Goal: Task Accomplishment & Management: Use online tool/utility

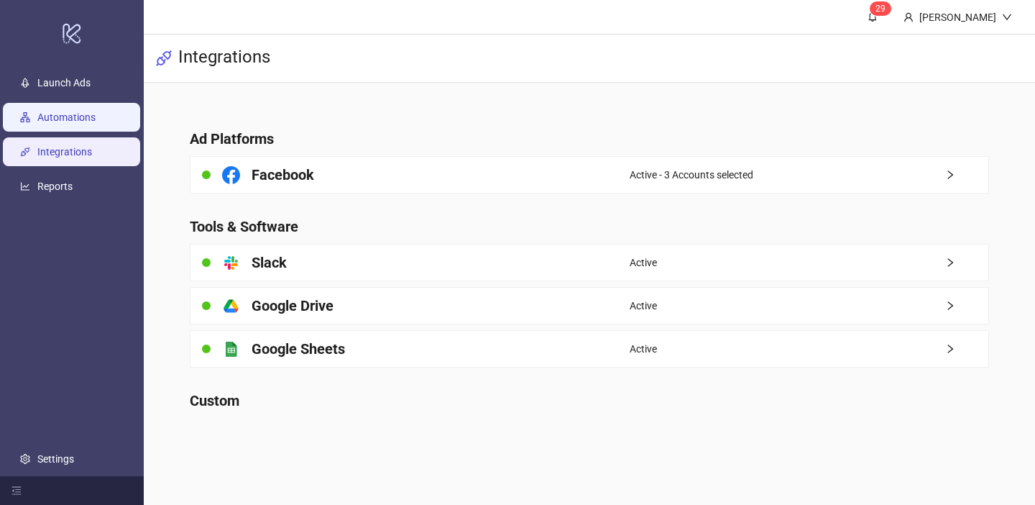
click at [37, 113] on link "Automations" at bounding box center [66, 117] width 58 height 12
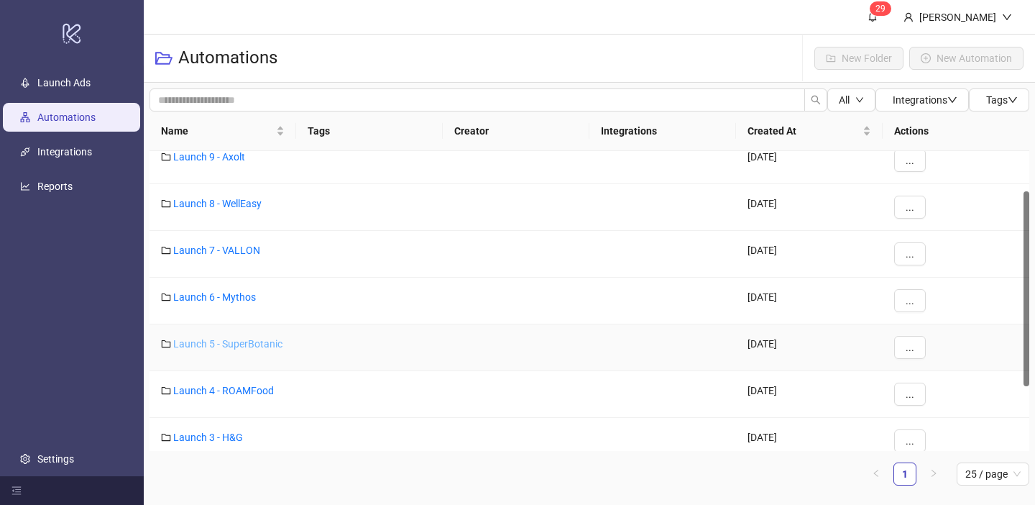
scroll to position [61, 0]
click at [237, 392] on link "Launch 4 - ROAMFood" at bounding box center [223, 390] width 101 height 12
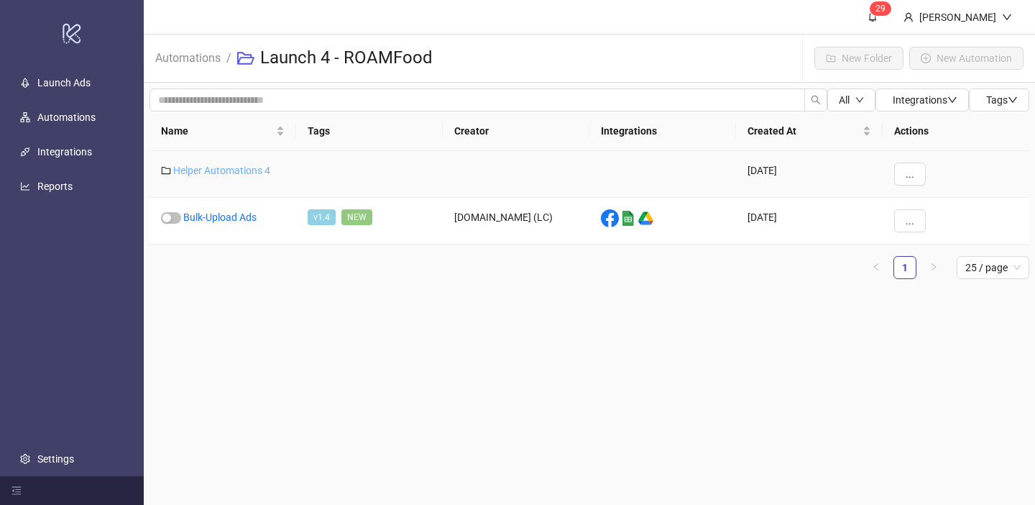
click at [232, 173] on link "Helper Automations 4" at bounding box center [221, 171] width 97 height 12
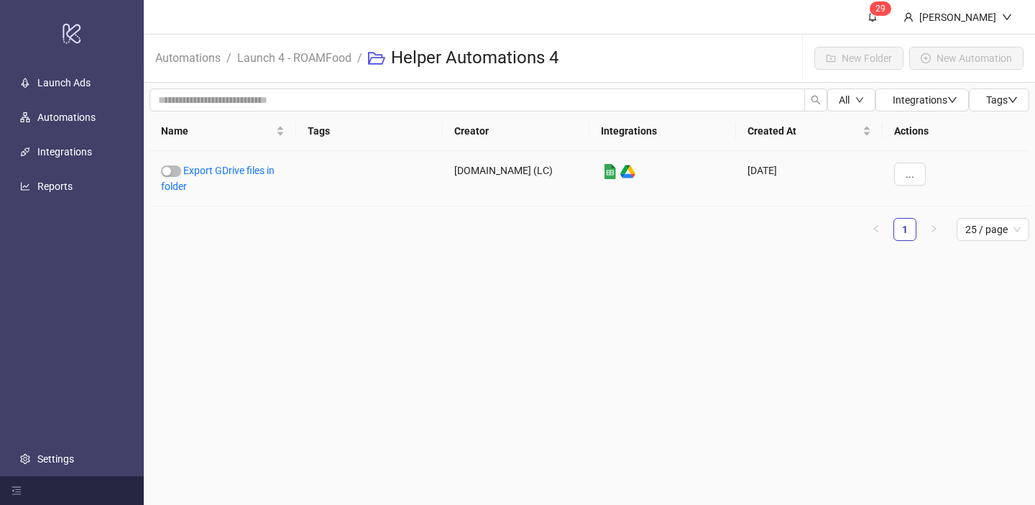
click at [224, 181] on div "Export GDrive files in folder" at bounding box center [223, 178] width 147 height 55
click at [224, 178] on div "Export GDrive files in folder" at bounding box center [223, 178] width 147 height 55
click at [224, 174] on link "Export GDrive files in folder" at bounding box center [218, 178] width 114 height 27
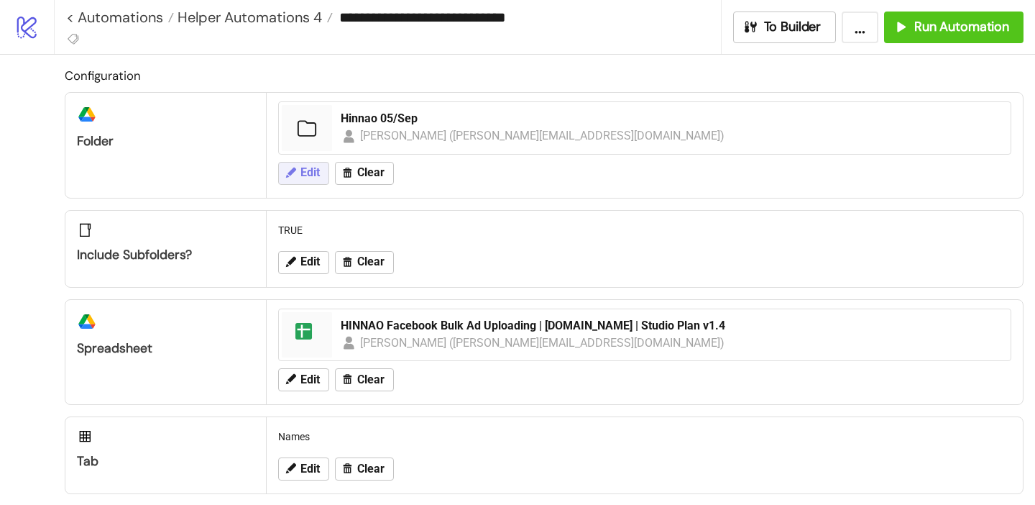
click at [288, 168] on icon at bounding box center [290, 172] width 13 height 13
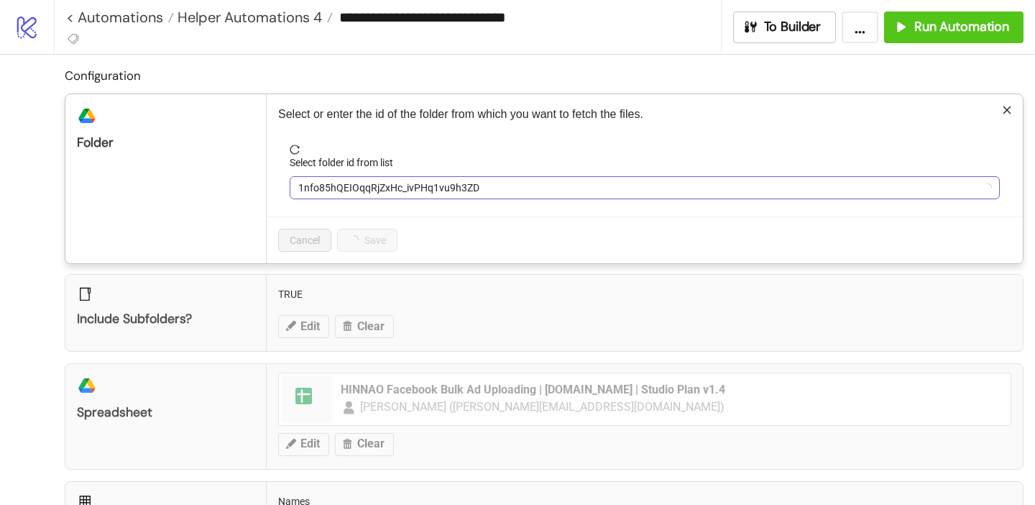
click at [327, 197] on span "1nfo85hQEIOqqRjZxHc_ivPHq1vu9h3ZD" at bounding box center [644, 188] width 693 height 22
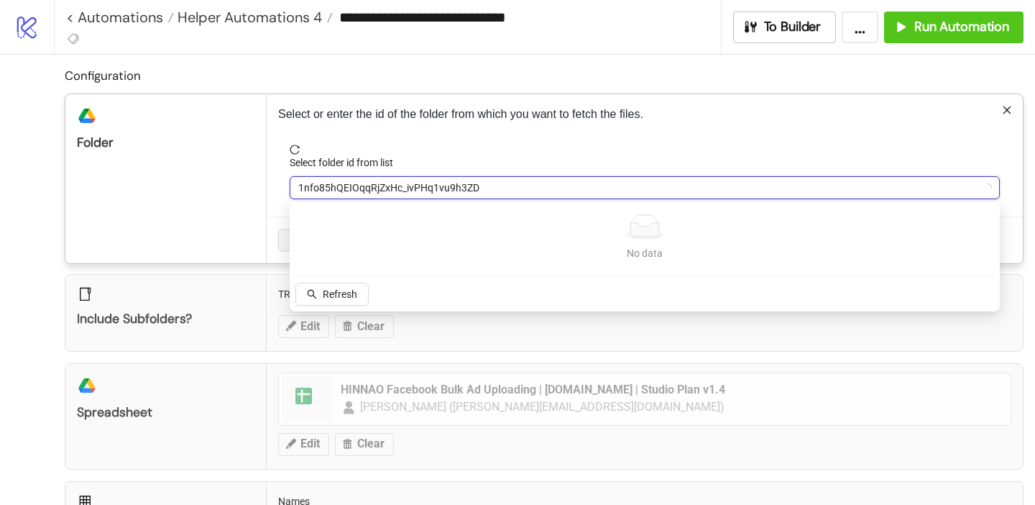
click at [343, 191] on span "1nfo85hQEIOqqRjZxHc_ivPHq1vu9h3ZD" at bounding box center [644, 188] width 693 height 22
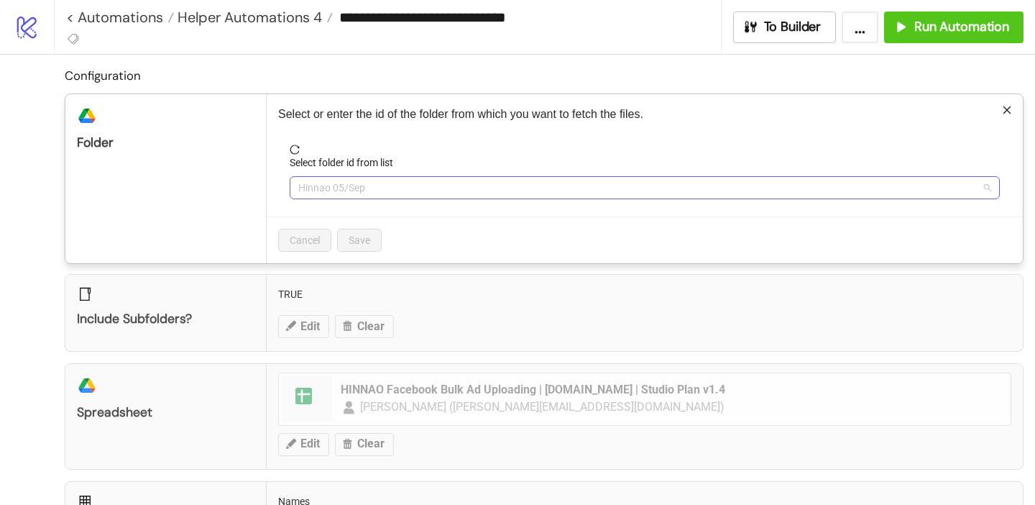
click at [352, 186] on span "Hinnao 05/Sep" at bounding box center [644, 188] width 693 height 22
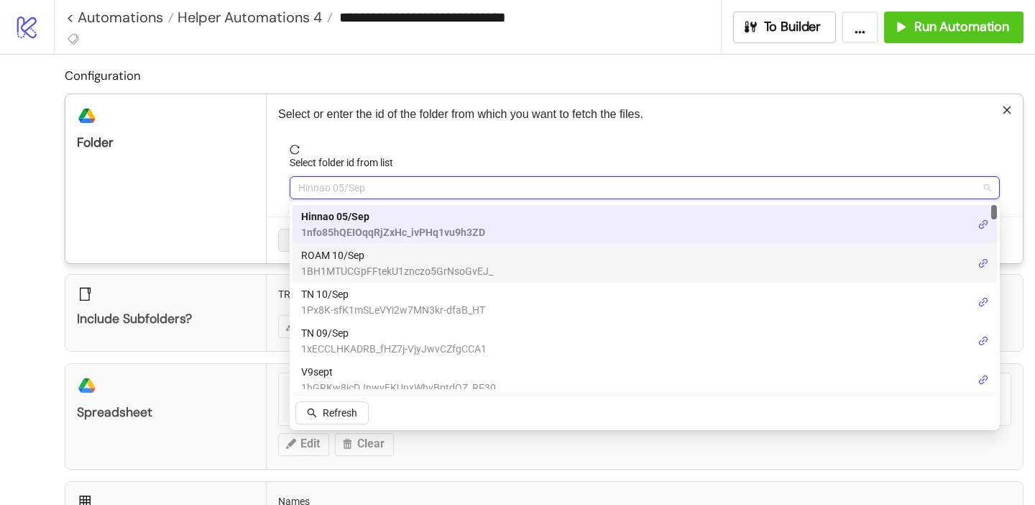
click at [336, 257] on span "ROAM 10/Sep" at bounding box center [397, 255] width 192 height 16
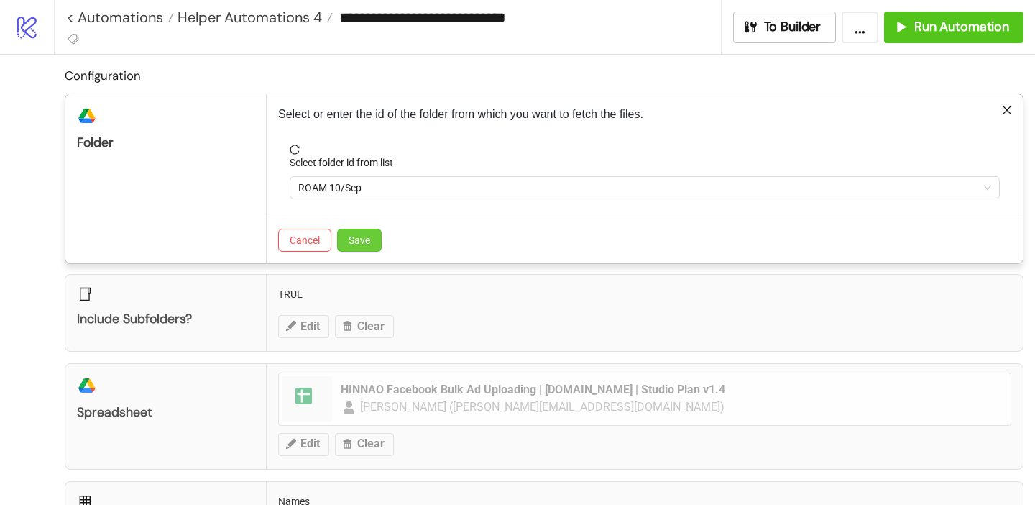
click at [369, 246] on button "Save" at bounding box center [359, 240] width 45 height 23
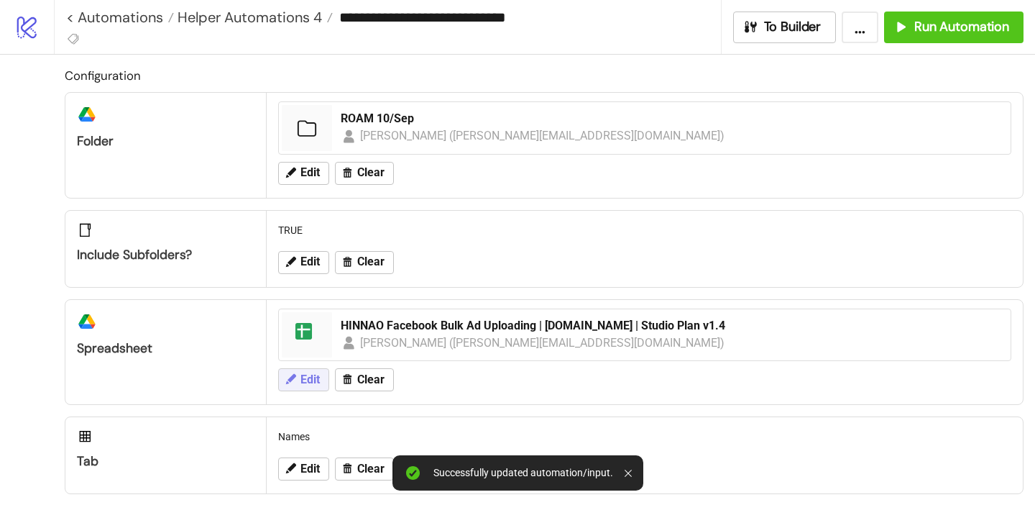
click at [316, 380] on span "Edit" at bounding box center [309, 379] width 19 height 13
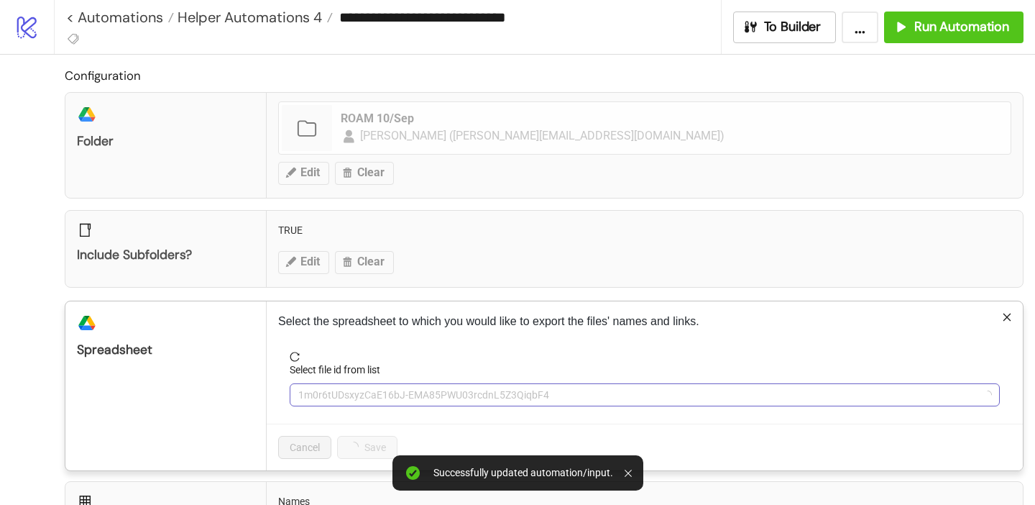
click at [336, 397] on span "1m0r6tUDsxyzCaE16bJ-EMA85PWU03rcdnL5Z3QiqbF4" at bounding box center [644, 395] width 693 height 22
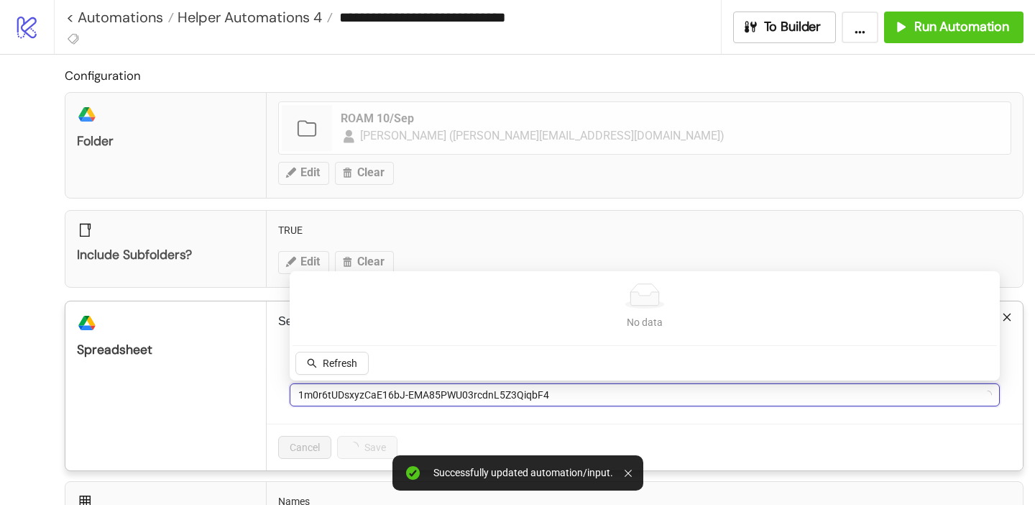
click at [336, 398] on span "1m0r6tUDsxyzCaE16bJ-EMA85PWU03rcdnL5Z3QiqbF4" at bounding box center [644, 395] width 693 height 22
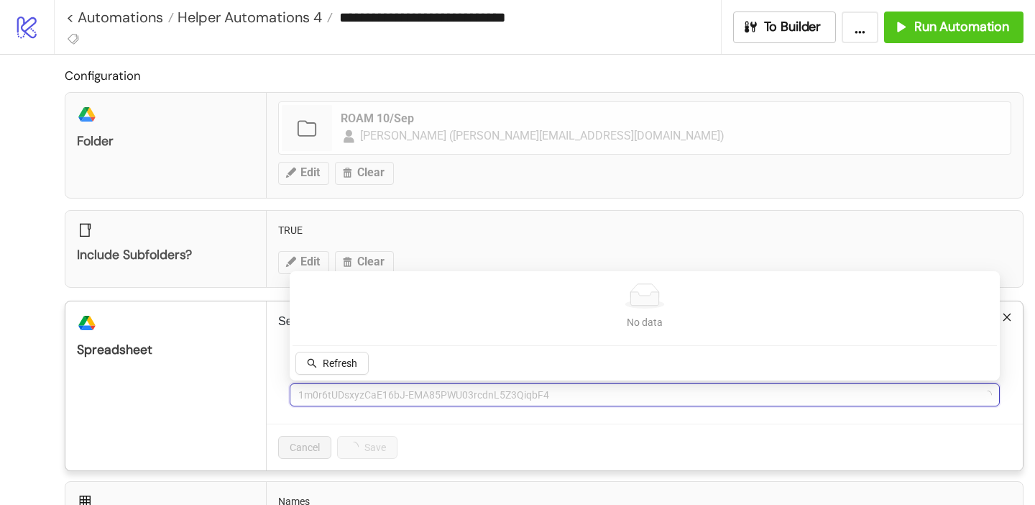
click at [326, 403] on span "1m0r6tUDsxyzCaE16bJ-EMA85PWU03rcdnL5Z3QiqbF4" at bounding box center [644, 395] width 693 height 22
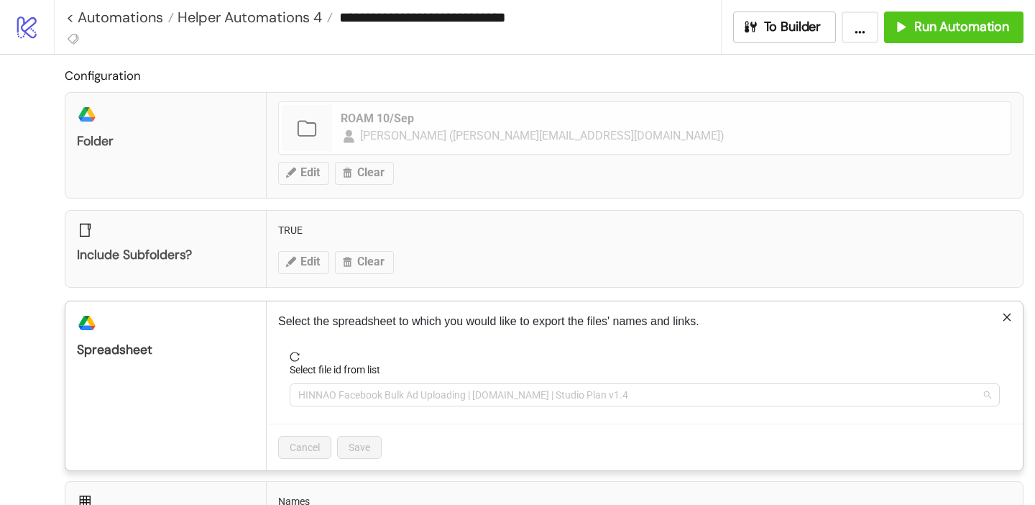
click at [326, 403] on span "HINNAO Facebook Bulk Ad Uploading | [DOMAIN_NAME] | Studio Plan v1.4" at bounding box center [644, 395] width 693 height 22
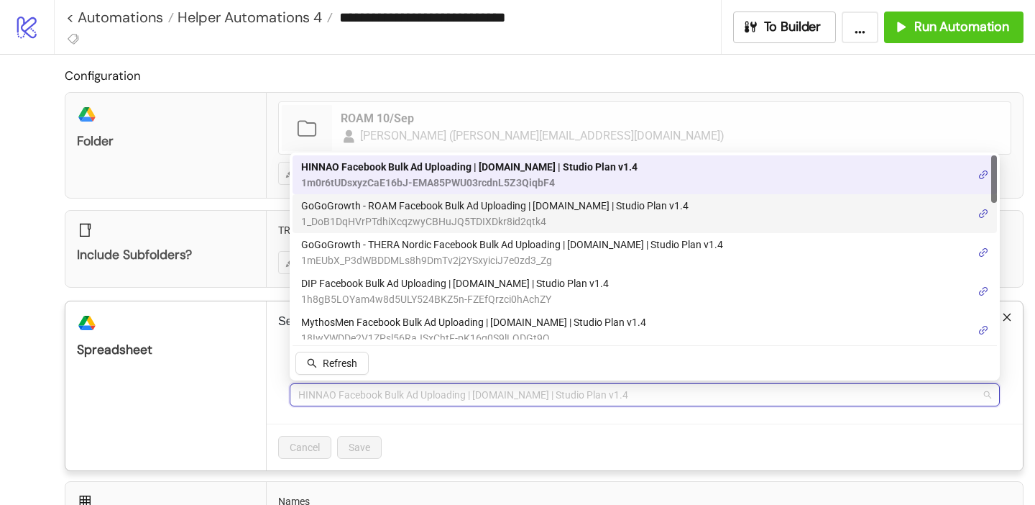
click at [354, 209] on span "GoGoGrowth - ROAM Facebook Bulk Ad Uploading | [DOMAIN_NAME] | Studio Plan v1.4" at bounding box center [494, 206] width 387 height 16
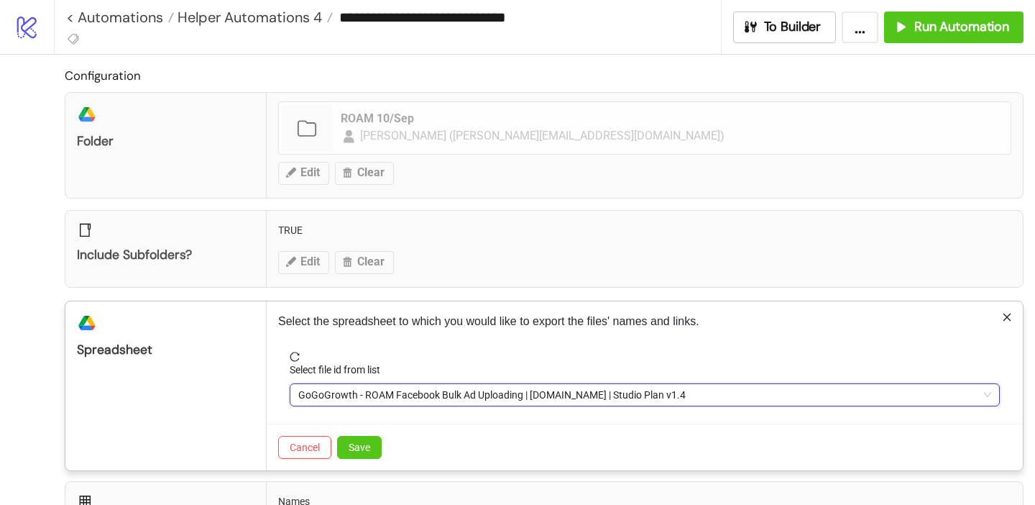
click at [349, 462] on div "Cancel Save" at bounding box center [645, 446] width 756 height 47
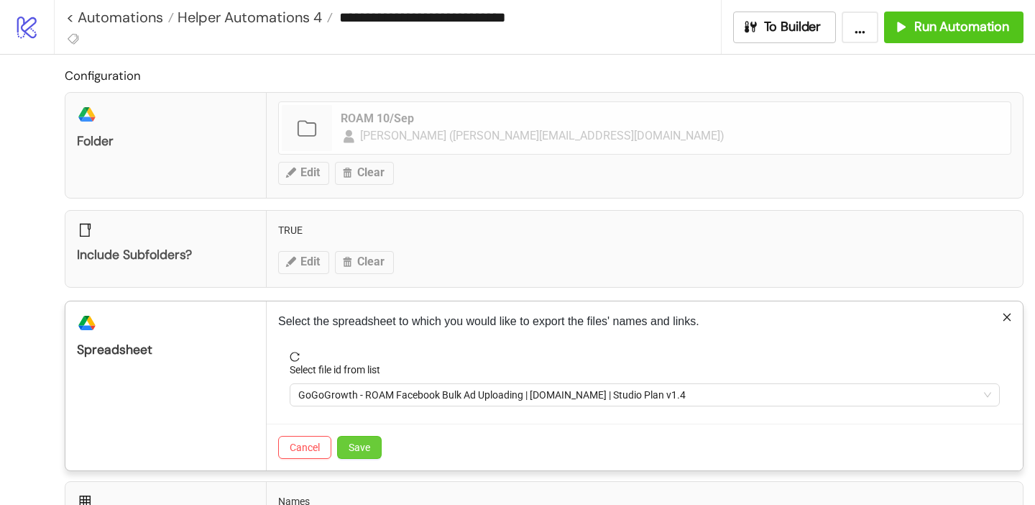
click at [349, 452] on span "Save" at bounding box center [360, 447] width 22 height 12
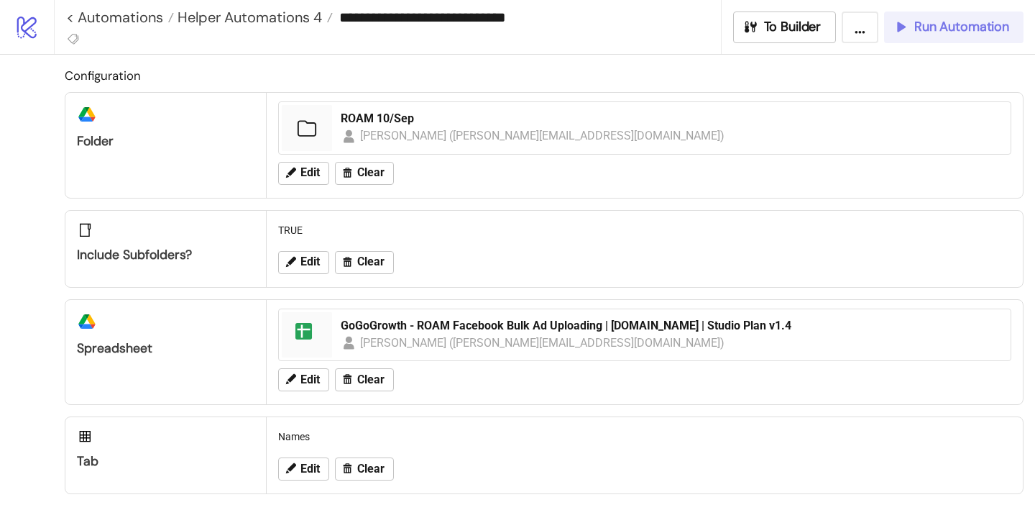
click at [950, 32] on span "Run Automation" at bounding box center [961, 27] width 95 height 17
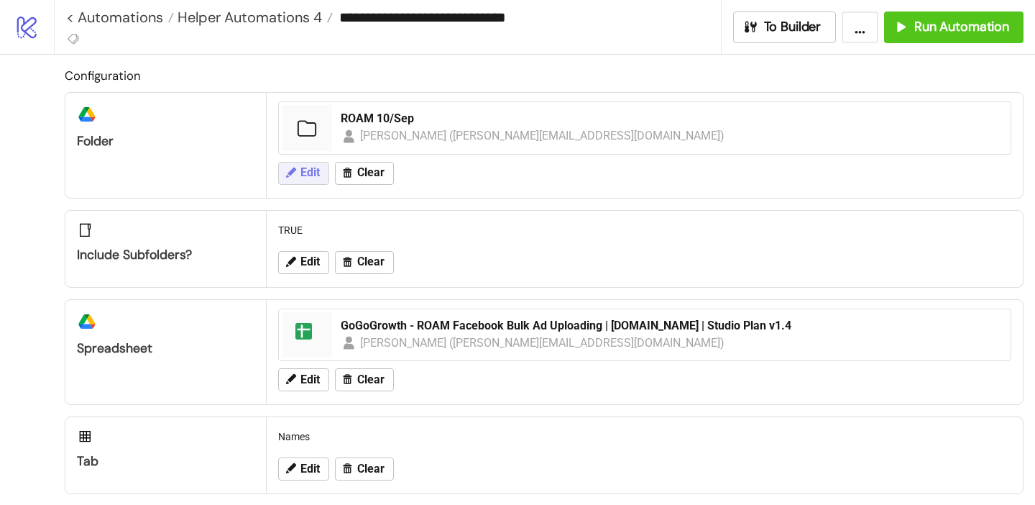
click at [313, 181] on button "Edit" at bounding box center [303, 173] width 51 height 23
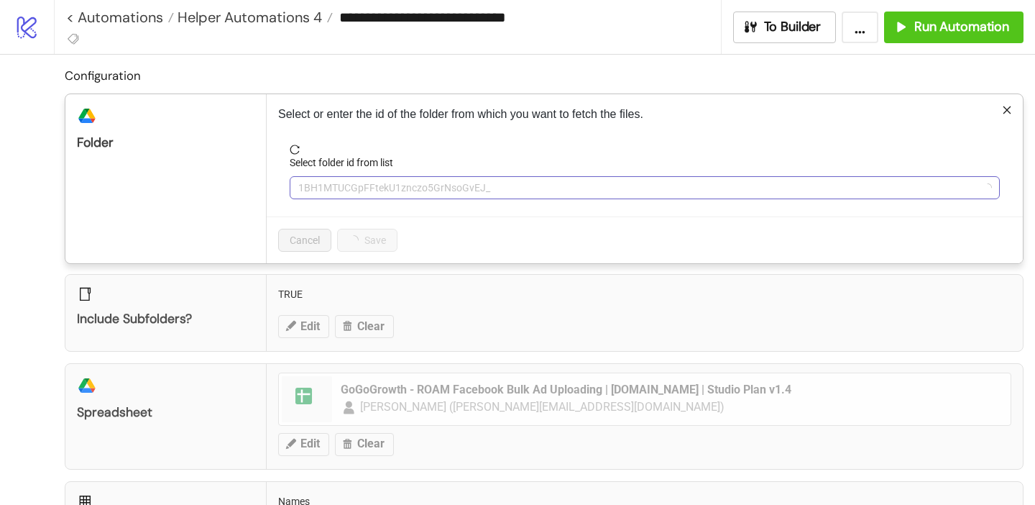
click at [327, 192] on span "1BH1MTUCGpFFtekU1znczo5GrNsoGvEJ_" at bounding box center [644, 188] width 693 height 22
click at [327, 192] on span "ROAM 10/Sep" at bounding box center [644, 188] width 693 height 22
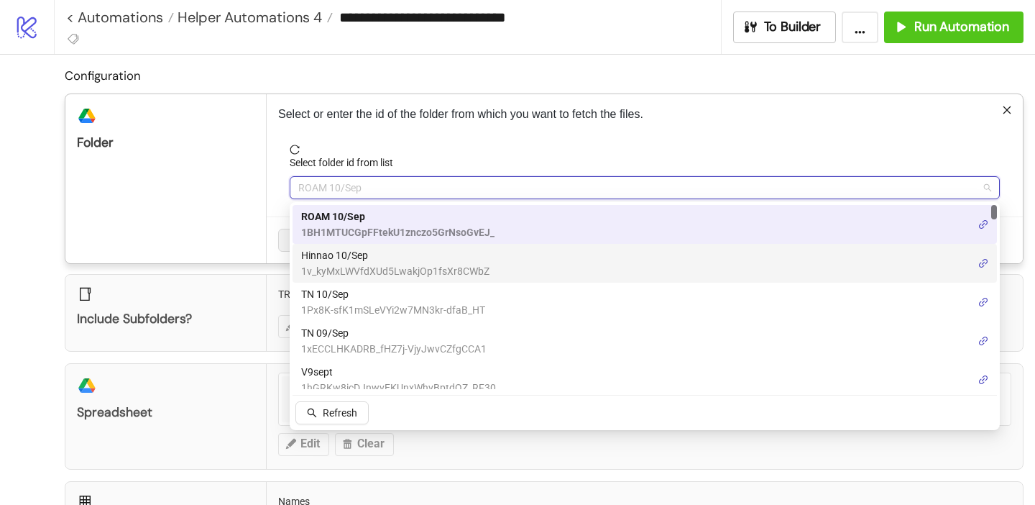
click at [334, 252] on span "Hinnao 10/Sep" at bounding box center [395, 255] width 188 height 16
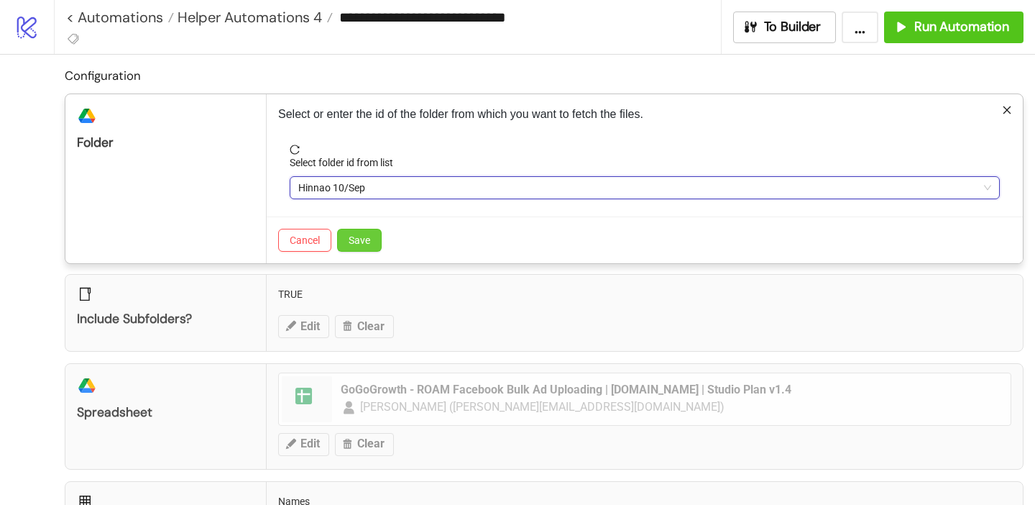
click at [363, 247] on button "Save" at bounding box center [359, 240] width 45 height 23
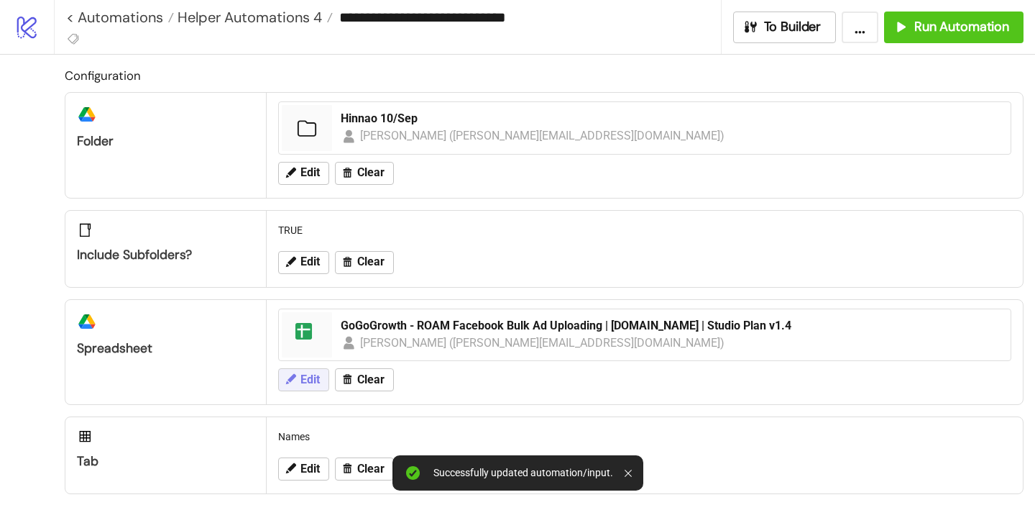
click at [314, 381] on span "Edit" at bounding box center [309, 379] width 19 height 13
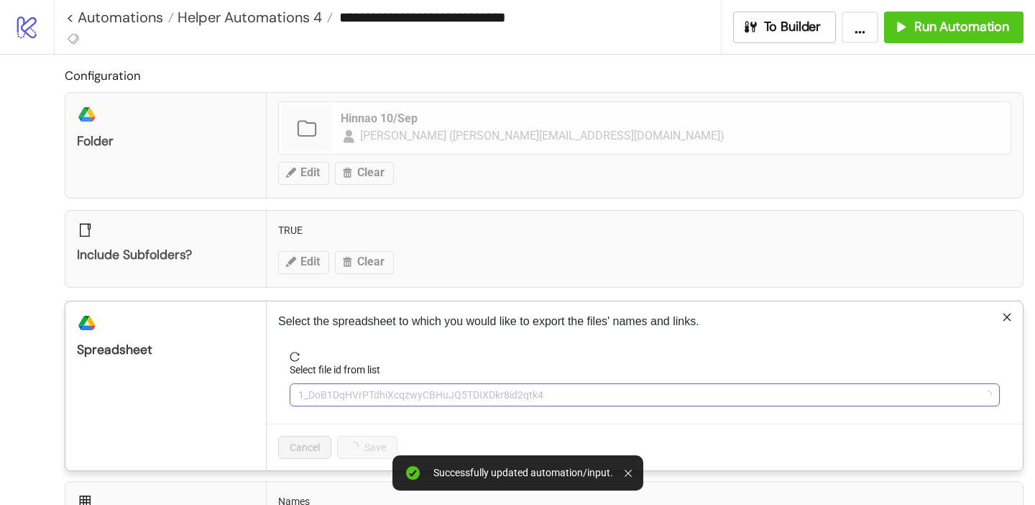
click at [321, 400] on span "1_DoB1DqHVrPTdhiXcqzwyCBHuJQ5TDIXDkr8id2qtk4" at bounding box center [644, 395] width 693 height 22
click at [321, 400] on span "GoGoGrowth - ROAM Facebook Bulk Ad Uploading | [DOMAIN_NAME] | Studio Plan v1.4" at bounding box center [644, 395] width 693 height 22
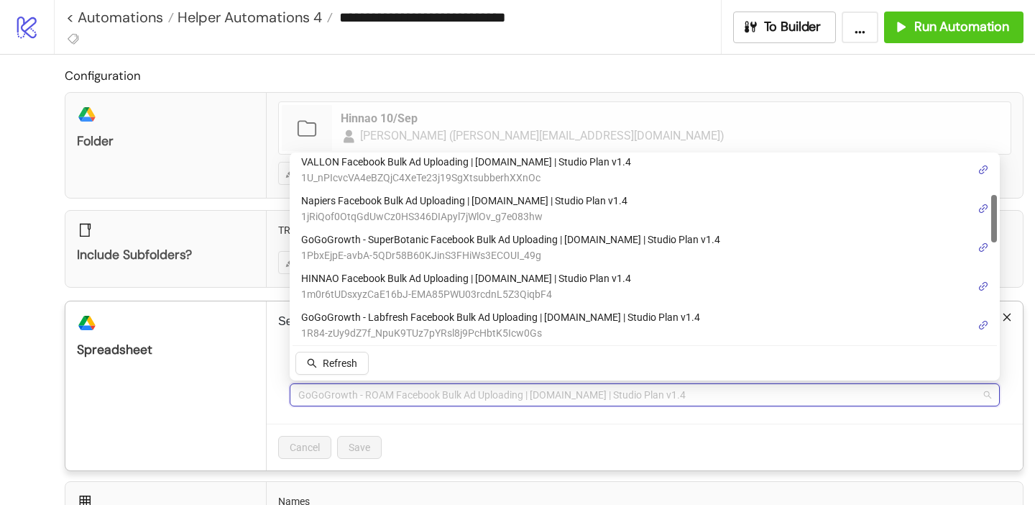
scroll to position [161, 0]
click at [392, 284] on span "HINNAO Facebook Bulk Ad Uploading | [DOMAIN_NAME] | Studio Plan v1.4" at bounding box center [466, 278] width 330 height 16
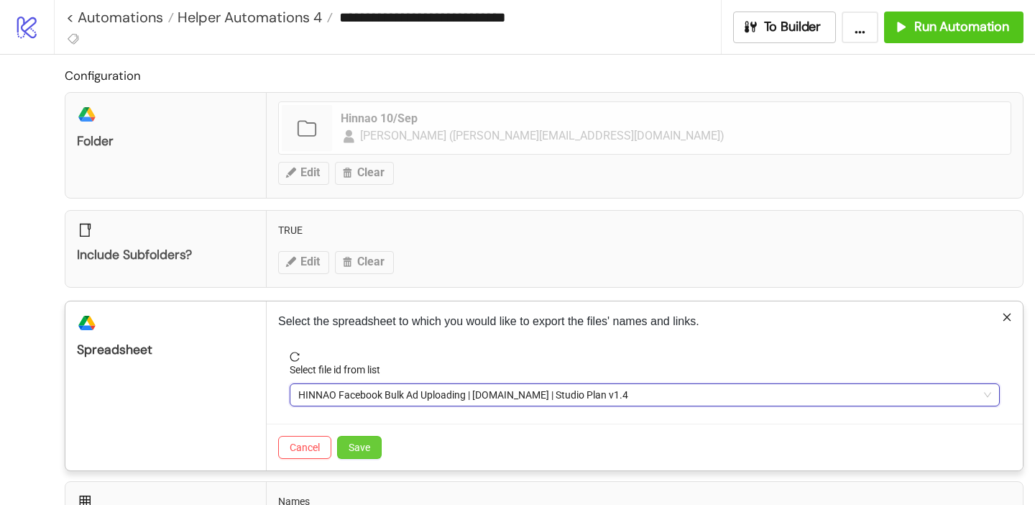
click at [368, 449] on span "Save" at bounding box center [360, 447] width 22 height 12
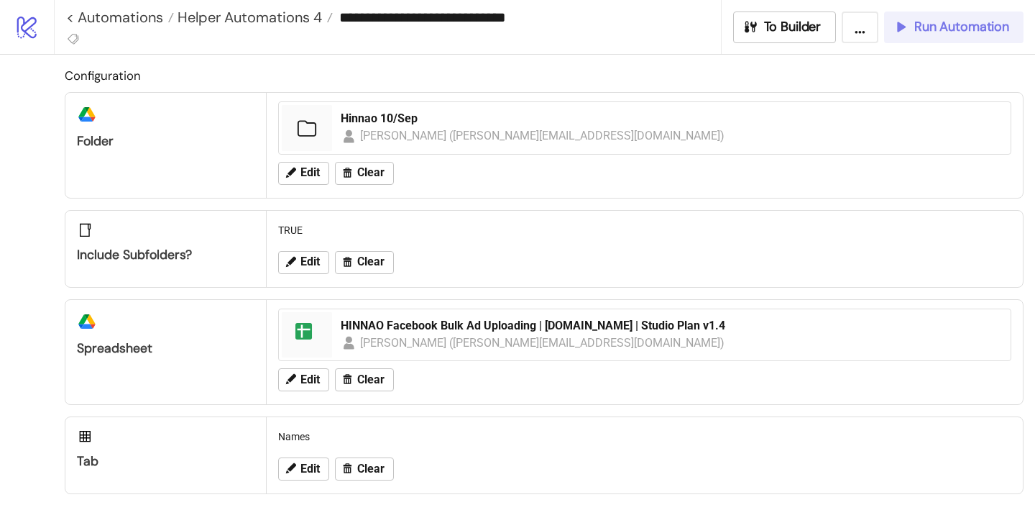
click at [910, 23] on div "Run Automation" at bounding box center [951, 27] width 116 height 17
click at [962, 35] on button "Run Automation" at bounding box center [953, 28] width 139 height 32
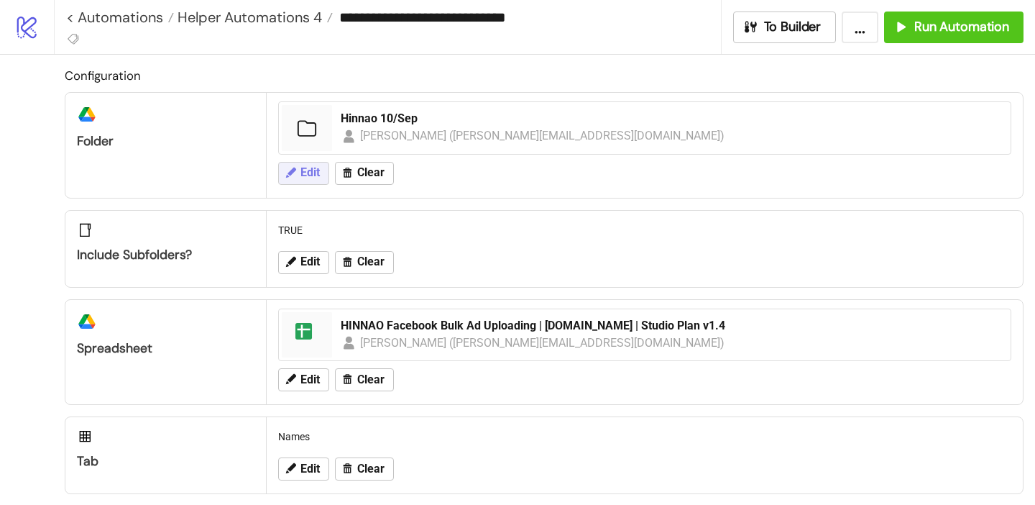
click at [305, 179] on span "Edit" at bounding box center [309, 172] width 19 height 13
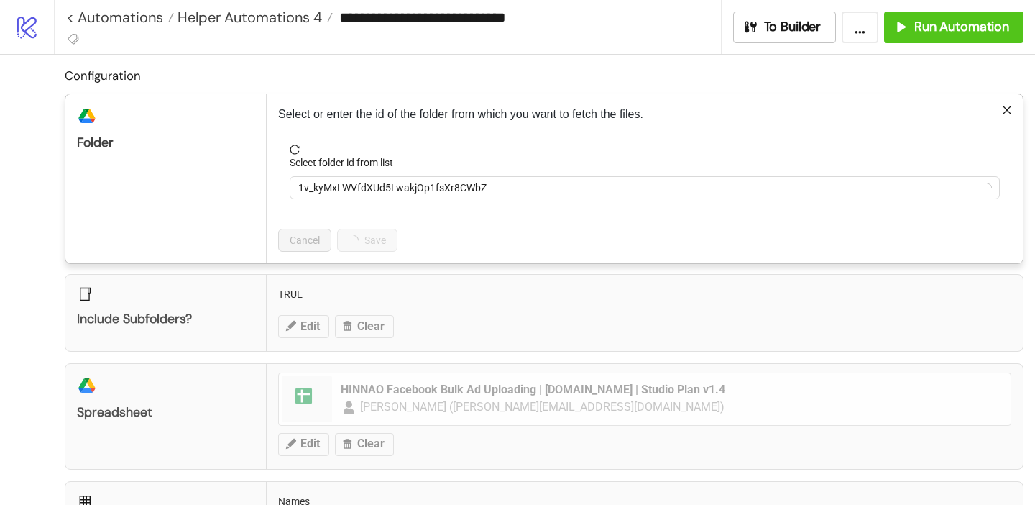
click at [336, 200] on form "Select folder id from list 1v_kyMxLWVfdXUd5LwakjOp1fsXr8CWbZ" at bounding box center [644, 180] width 733 height 72
click at [334, 191] on span "1v_kyMxLWVfdXUd5LwakjOp1fsXr8CWbZ" at bounding box center [644, 188] width 693 height 22
click at [334, 192] on span "Hinnao 10/Sep" at bounding box center [644, 188] width 693 height 22
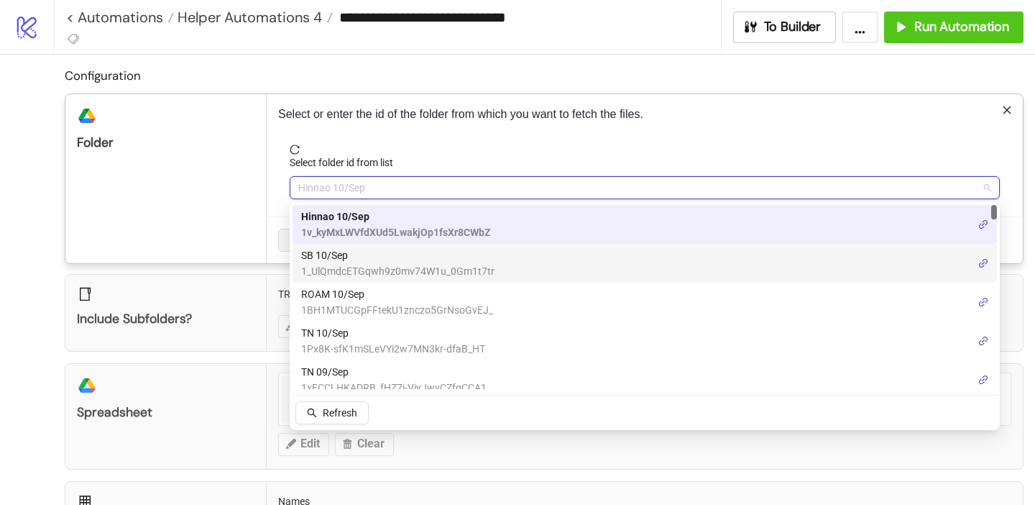
click at [333, 263] on span "1_UlQmdcETGqwh9z0mv74W1u_0Gm1t7tr" at bounding box center [397, 271] width 193 height 16
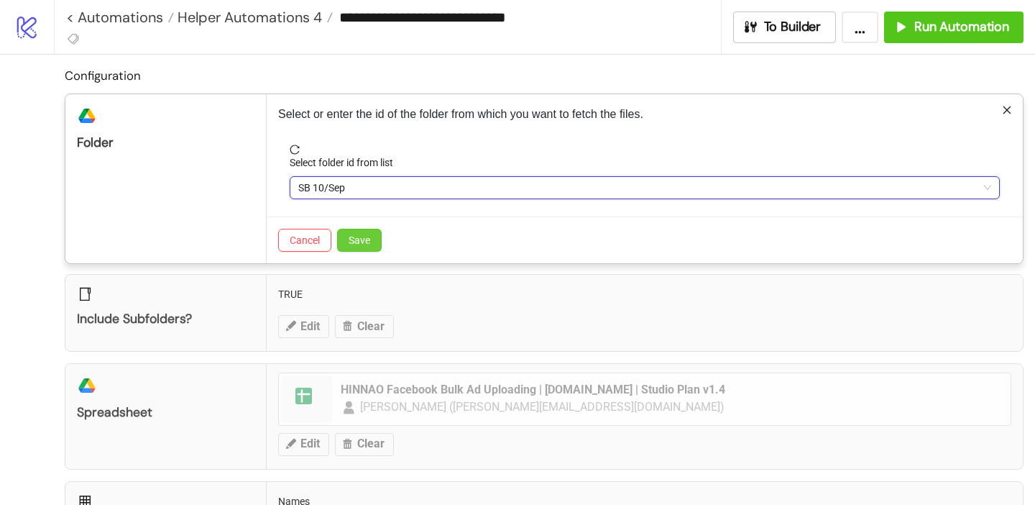
click at [362, 229] on button "Save" at bounding box center [359, 240] width 45 height 23
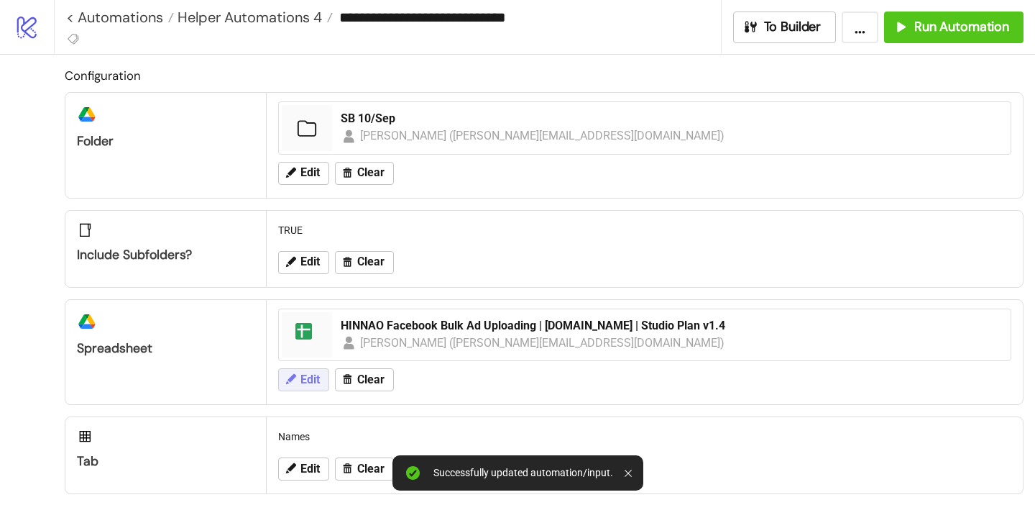
click at [311, 389] on button "Edit" at bounding box center [303, 379] width 51 height 23
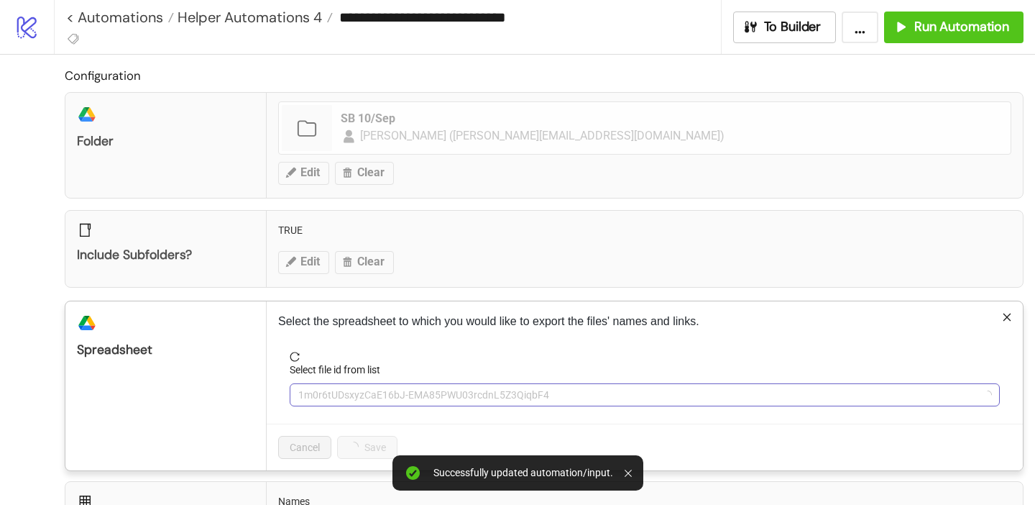
click at [343, 401] on span "1m0r6tUDsxyzCaE16bJ-EMA85PWU03rcdnL5Z3QiqbF4" at bounding box center [644, 395] width 693 height 22
click at [343, 401] on span "HINNAO Facebook Bulk Ad Uploading | [DOMAIN_NAME] | Studio Plan v1.4" at bounding box center [644, 395] width 693 height 22
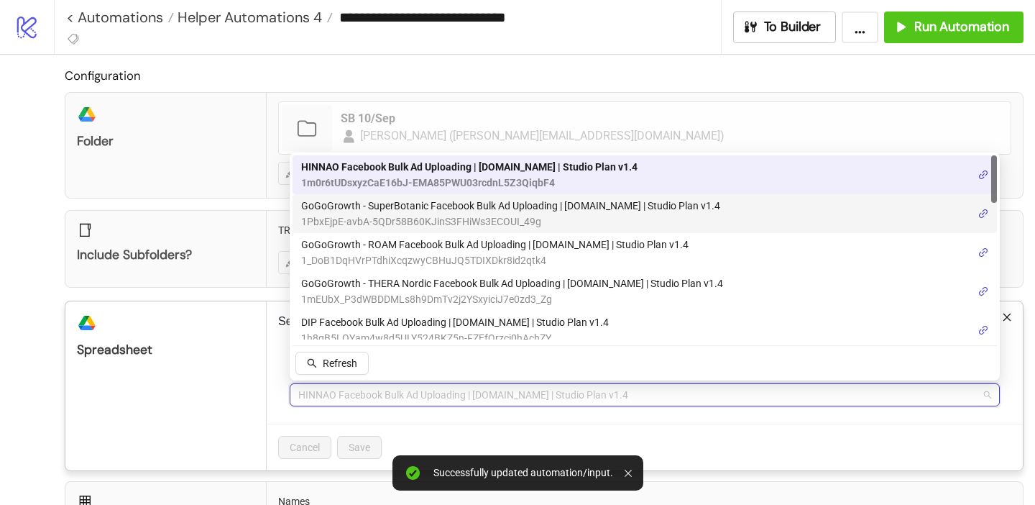
click at [379, 208] on span "GoGoGrowth - SuperBotanic Facebook Bulk Ad Uploading | [DOMAIN_NAME] | Studio P…" at bounding box center [510, 206] width 419 height 16
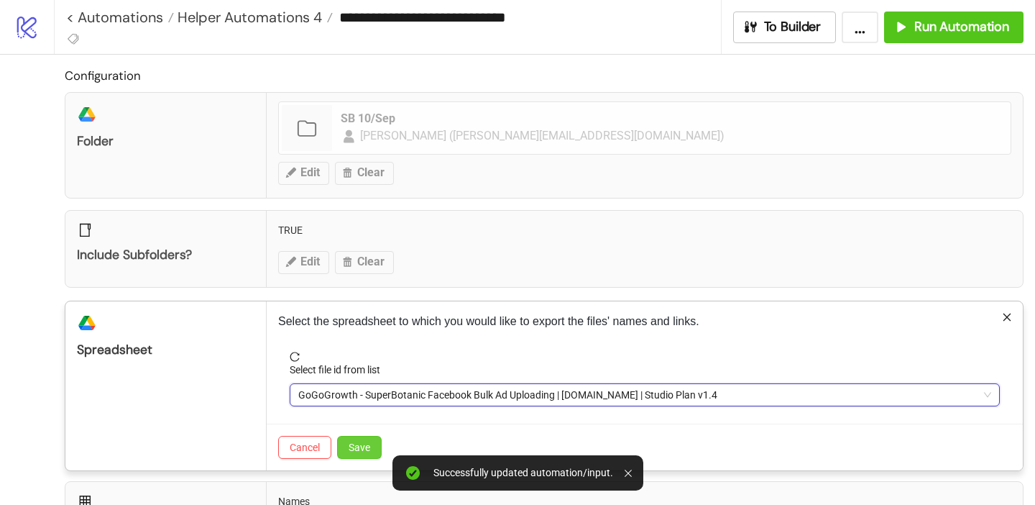
click at [352, 450] on span "Save" at bounding box center [360, 447] width 22 height 12
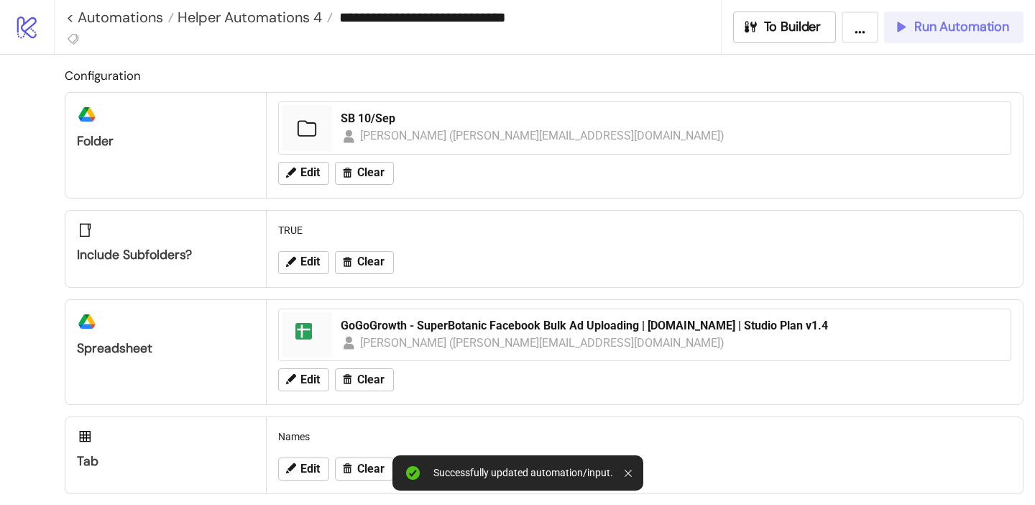
click at [915, 25] on span "Run Automation" at bounding box center [961, 27] width 95 height 17
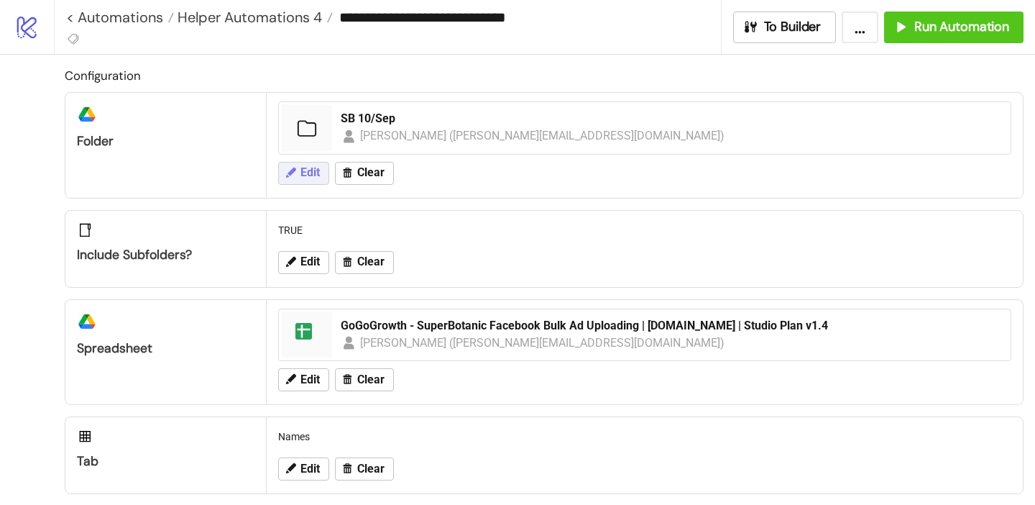
click at [291, 175] on icon at bounding box center [290, 172] width 13 height 13
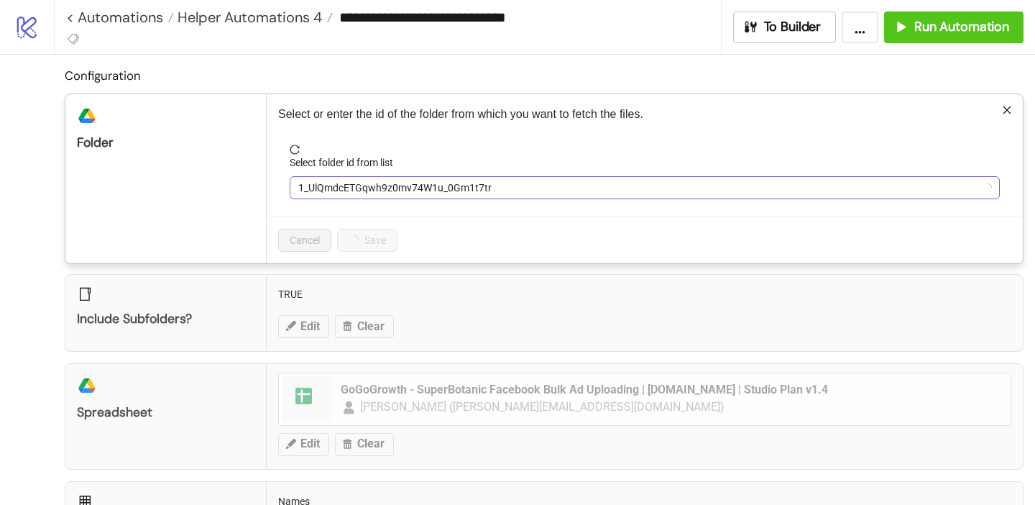
click at [315, 179] on span "1_UlQmdcETGqwh9z0mv74W1u_0Gm1t7tr" at bounding box center [644, 188] width 693 height 22
click at [314, 179] on span "1_UlQmdcETGqwh9z0mv74W1u_0Gm1t7tr" at bounding box center [644, 188] width 693 height 22
click at [314, 179] on span "SB 10/Sep" at bounding box center [644, 188] width 693 height 22
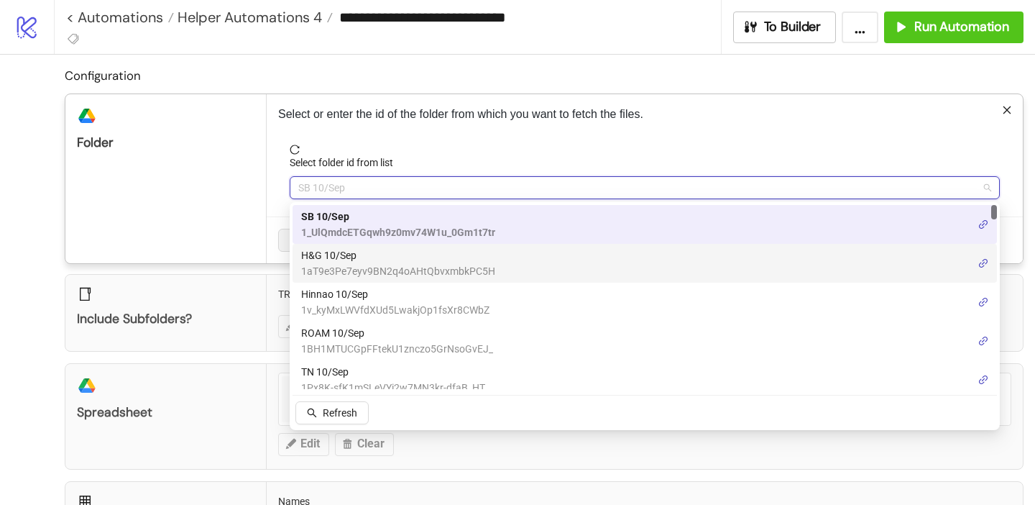
click at [332, 253] on span "H&G 10/Sep" at bounding box center [398, 255] width 194 height 16
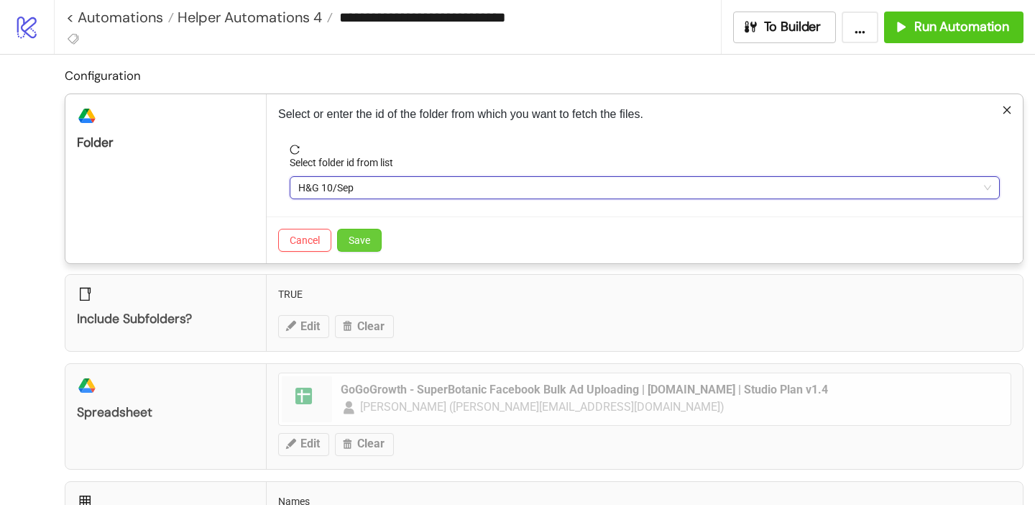
click at [359, 245] on span "Save" at bounding box center [360, 240] width 22 height 12
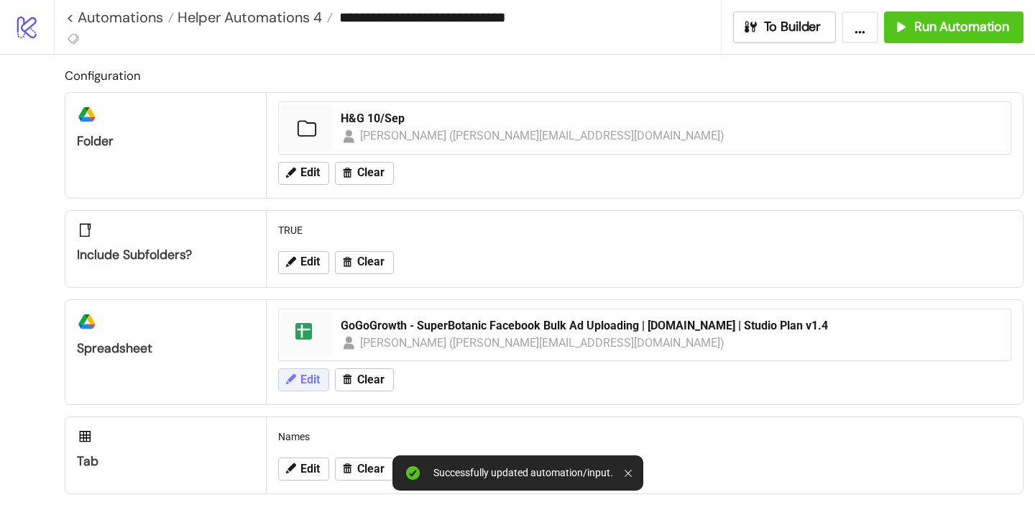
click at [308, 374] on span "Edit" at bounding box center [309, 379] width 19 height 13
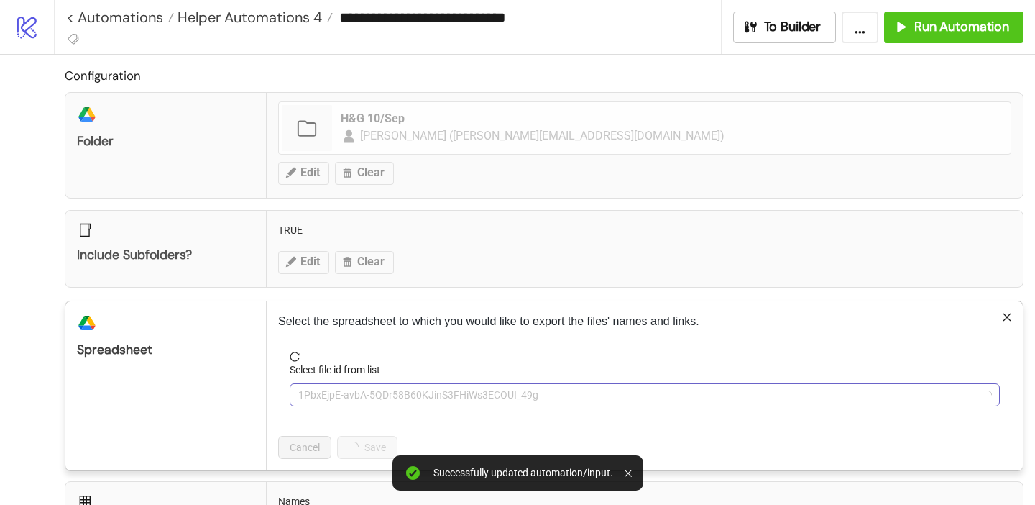
click at [345, 392] on span "1PbxEjpE-avbA-5QDr58B60KJinS3FHiWs3ECOUI_49g" at bounding box center [644, 395] width 693 height 22
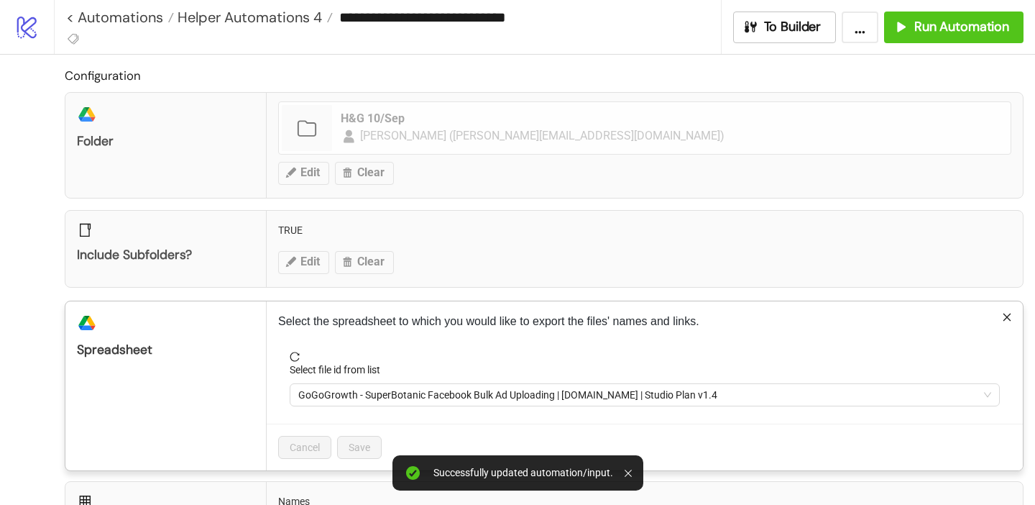
click at [345, 392] on span "GoGoGrowth - SuperBotanic Facebook Bulk Ad Uploading | [DOMAIN_NAME] | Studio P…" at bounding box center [644, 395] width 693 height 22
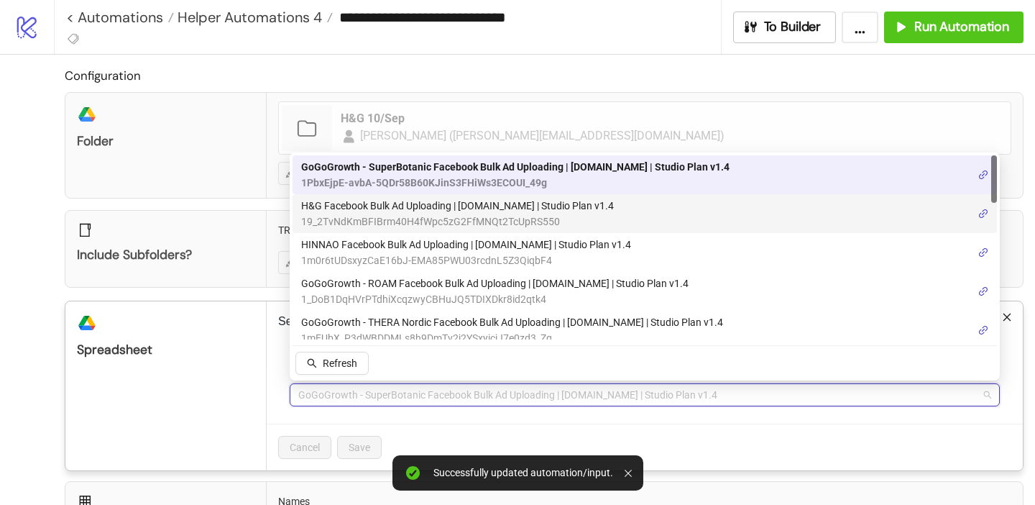
click at [369, 205] on span "H&G Facebook Bulk Ad Uploading | [DOMAIN_NAME] | Studio Plan v1.4" at bounding box center [457, 206] width 313 height 16
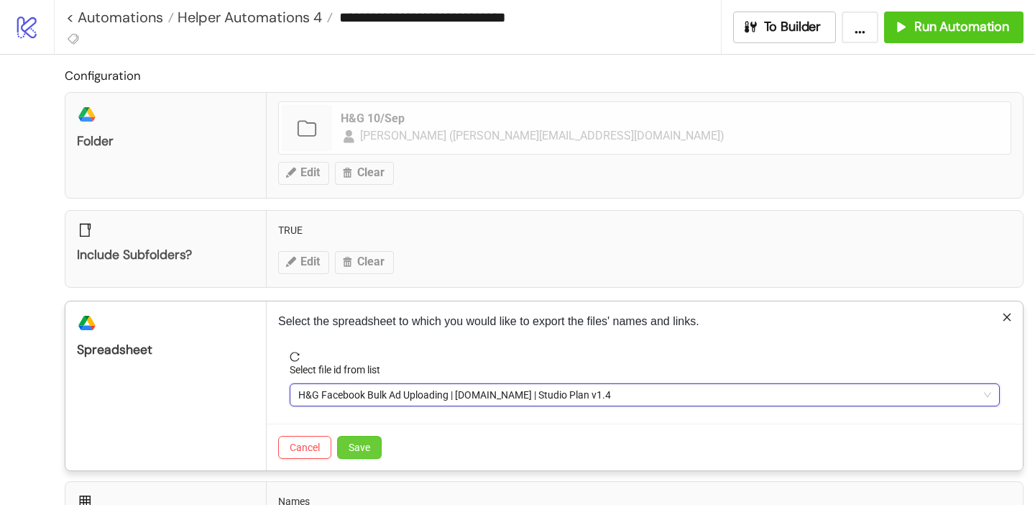
click at [366, 452] on span "Save" at bounding box center [360, 447] width 22 height 12
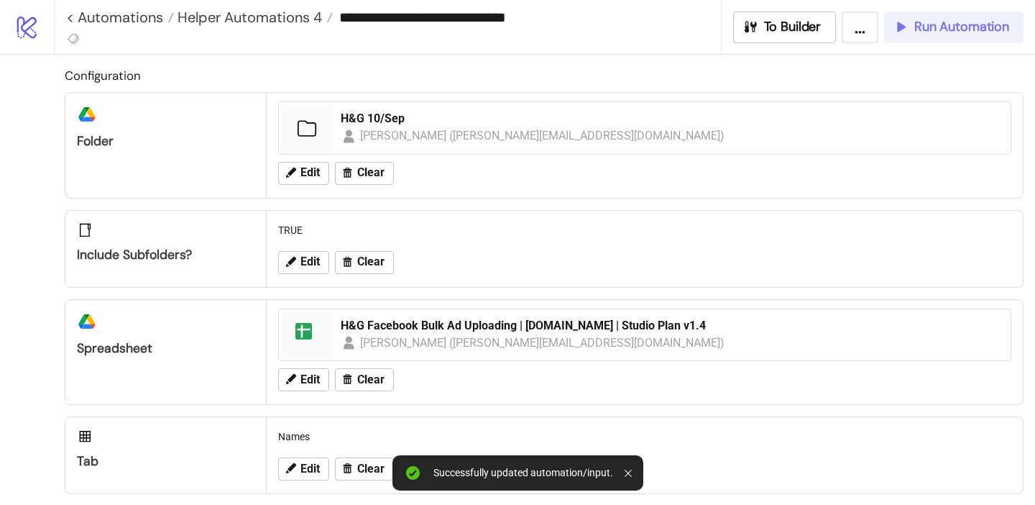
click at [944, 29] on span "Run Automation" at bounding box center [961, 27] width 95 height 17
